Goal: Information Seeking & Learning: Learn about a topic

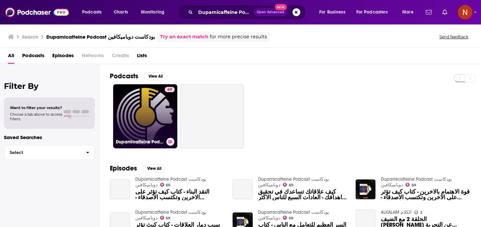
click at [131, 143] on h3 "Dupamicaffeine Podcast بودكاست دوباميكافين" at bounding box center [140, 142] width 48 height 6
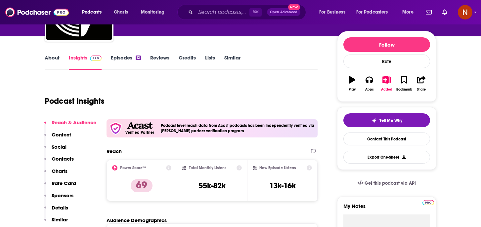
scroll to position [73, 0]
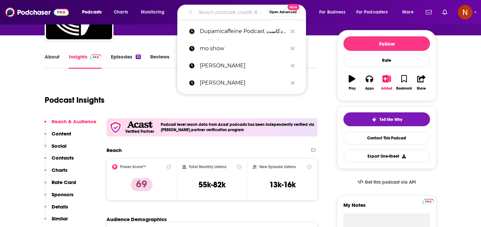
click at [234, 12] on input "Search podcasts, credits, & more..." at bounding box center [231, 12] width 71 height 11
paste input "كنبة السبت"
type input "كنبة السبت"
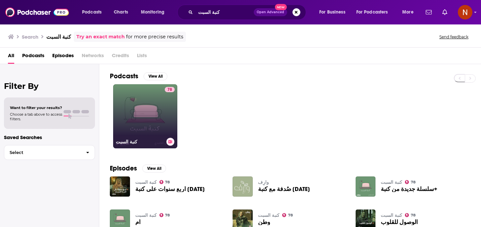
click at [128, 143] on h3 "كنبة السبت" at bounding box center [140, 142] width 48 height 6
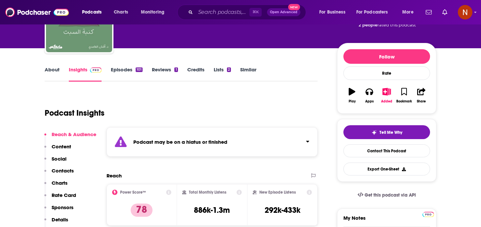
scroll to position [65, 0]
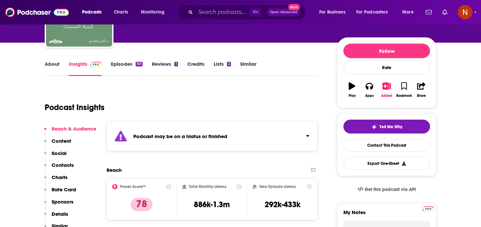
click at [229, 144] on div "Podcast may be on a hiatus or finished" at bounding box center [212, 136] width 211 height 29
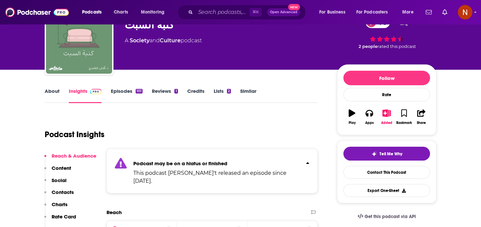
scroll to position [0, 0]
